Goal: Complete application form

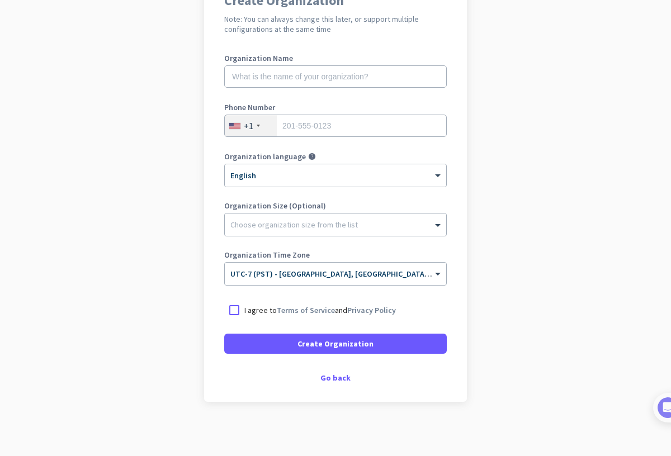
scroll to position [119, 0]
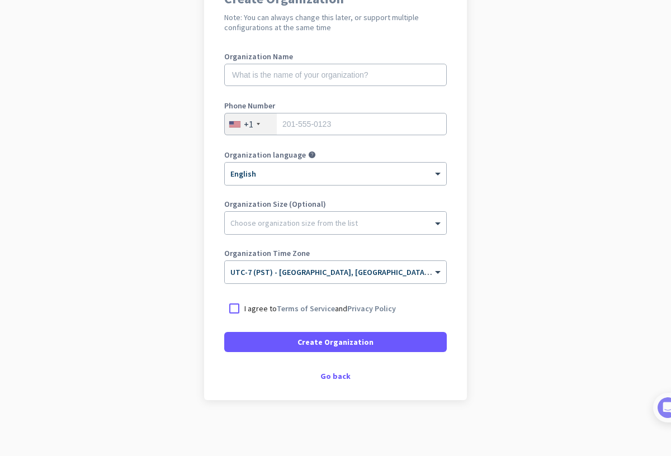
click at [335, 385] on div "Create Organization Note: You can always change this later, or support multiple…" at bounding box center [335, 186] width 263 height 428
click at [333, 380] on div "Go back" at bounding box center [335, 377] width 223 height 8
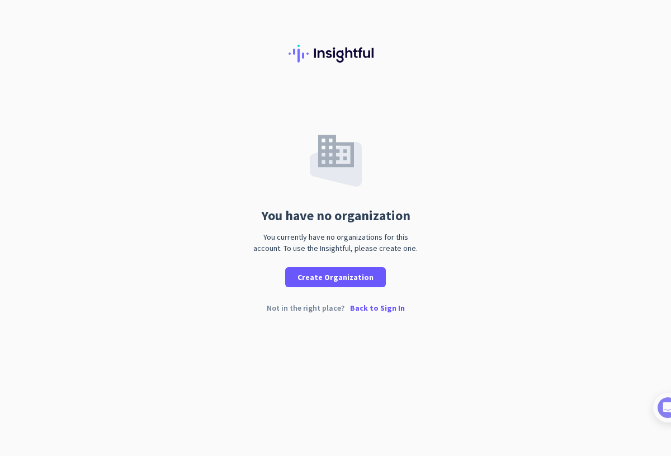
click at [359, 312] on p "Back to Sign In" at bounding box center [377, 308] width 55 height 8
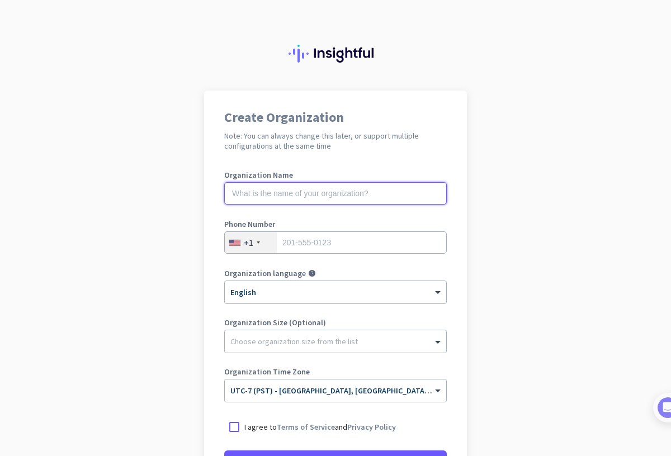
click at [398, 187] on input "text" at bounding box center [335, 193] width 223 height 22
type input "m"
type input "Mer"
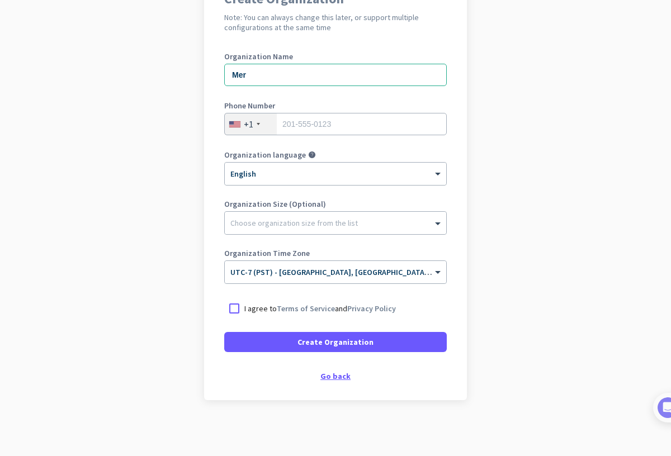
click at [345, 380] on div "Go back" at bounding box center [335, 377] width 223 height 8
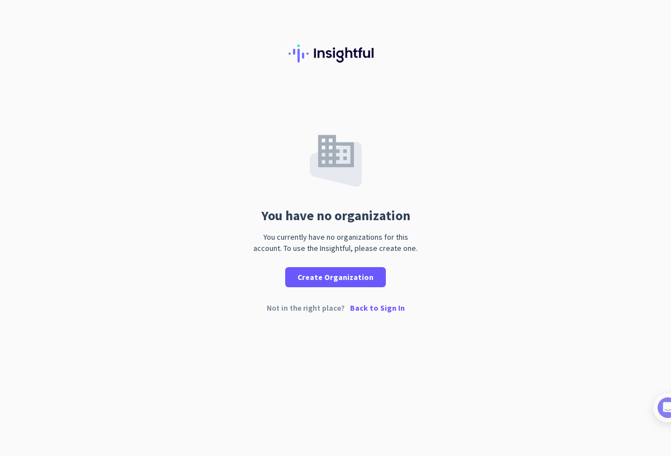
click at [364, 310] on p "Back to Sign In" at bounding box center [377, 308] width 55 height 8
